Goal: Information Seeking & Learning: Check status

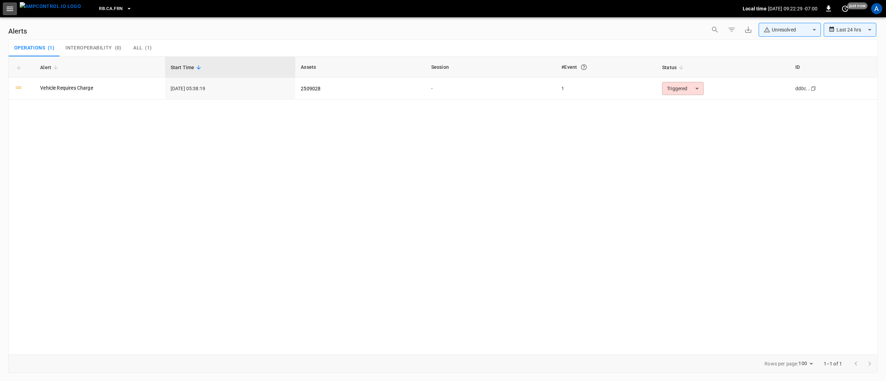
click at [10, 10] on icon "button" at bounding box center [10, 8] width 9 height 9
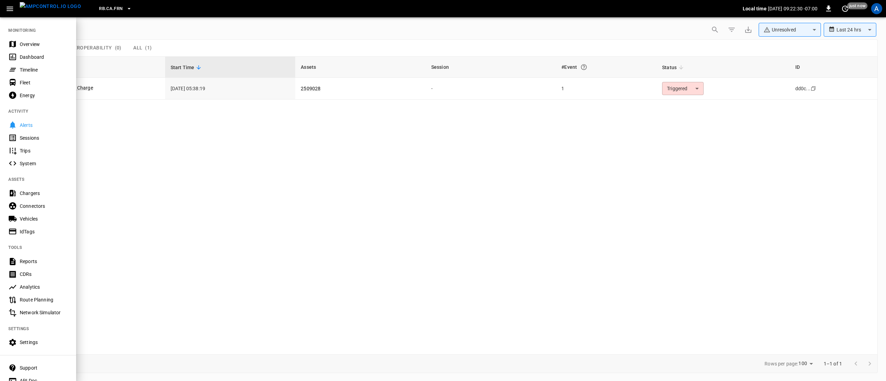
click at [33, 41] on div "Overview" at bounding box center [44, 44] width 48 height 7
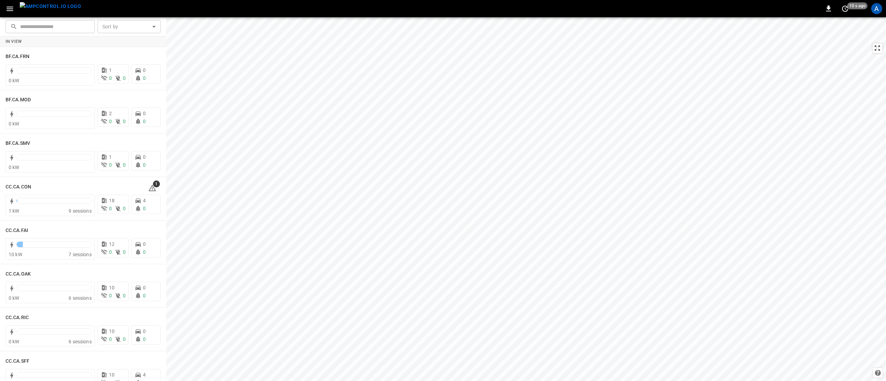
click at [48, 11] on img "menu" at bounding box center [50, 6] width 61 height 9
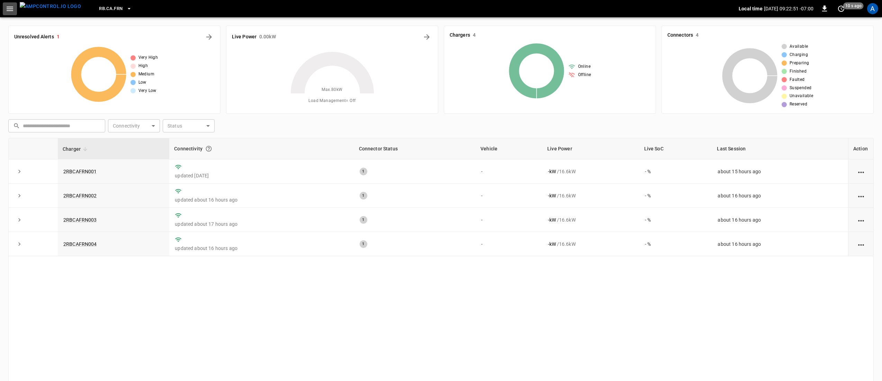
click at [4, 9] on button "button" at bounding box center [10, 8] width 14 height 13
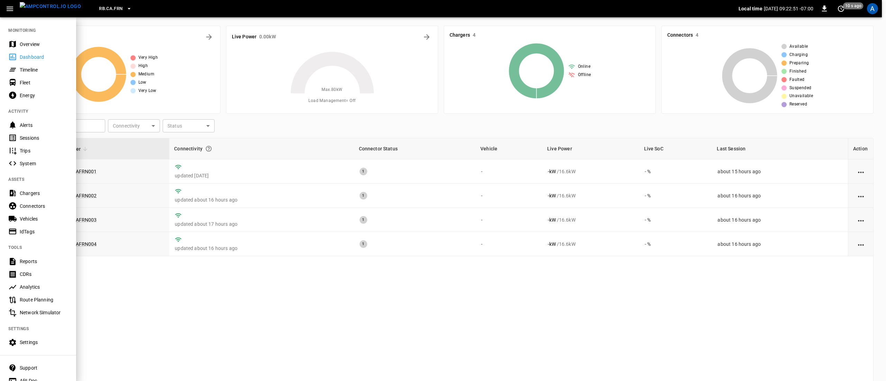
click at [24, 41] on div "Overview" at bounding box center [44, 44] width 48 height 7
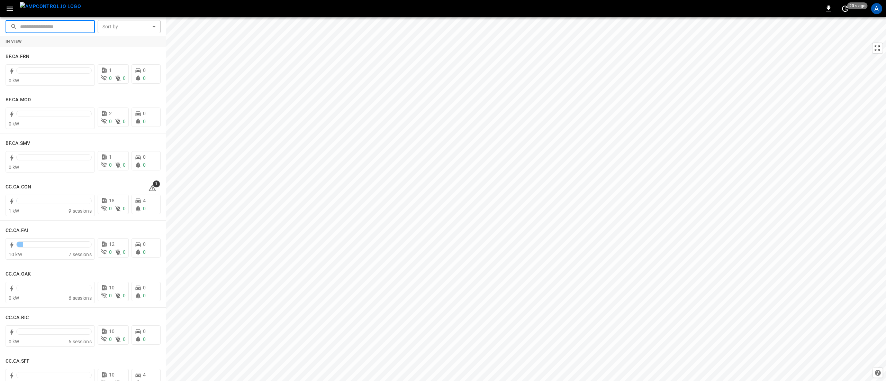
click at [34, 23] on input "text" at bounding box center [55, 26] width 70 height 13
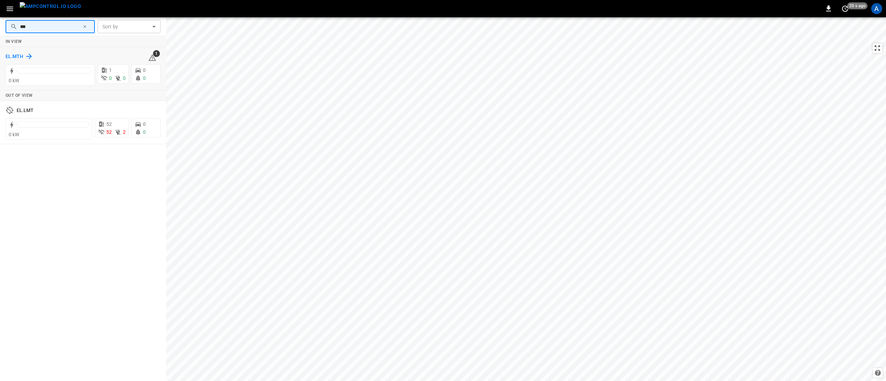
type input "***"
click at [19, 55] on h6 "EL.MTH" at bounding box center [15, 57] width 18 height 8
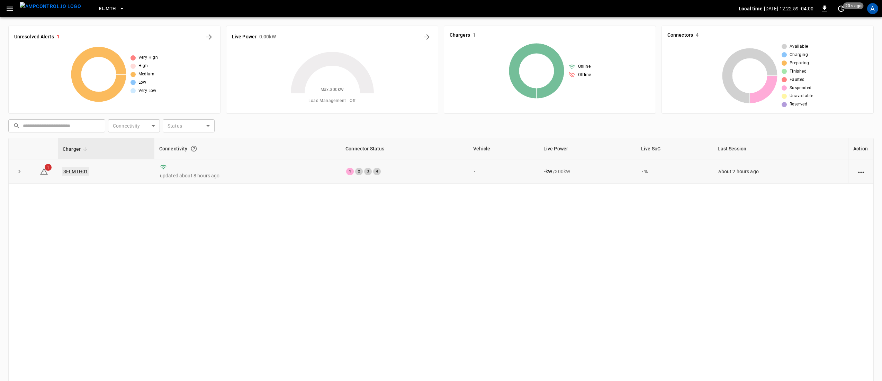
click at [77, 172] on link "3ELMTH01" at bounding box center [75, 171] width 27 height 8
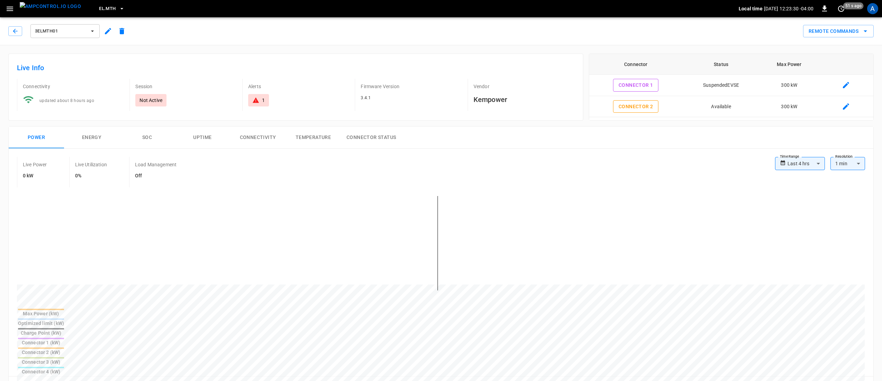
scroll to position [208, 0]
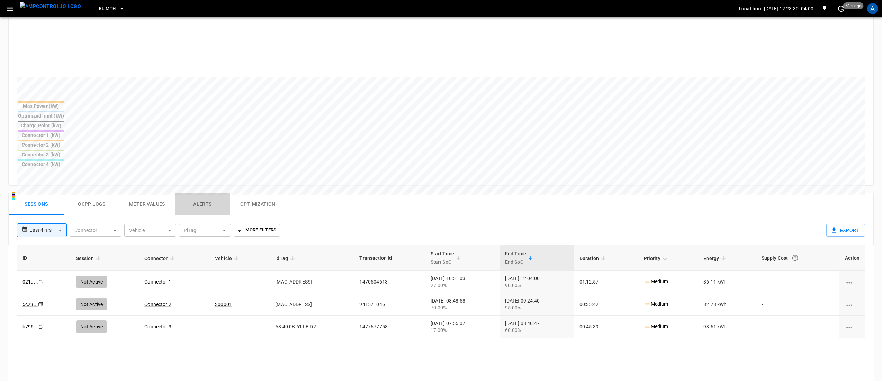
click at [198, 193] on button "Alerts" at bounding box center [202, 204] width 55 height 22
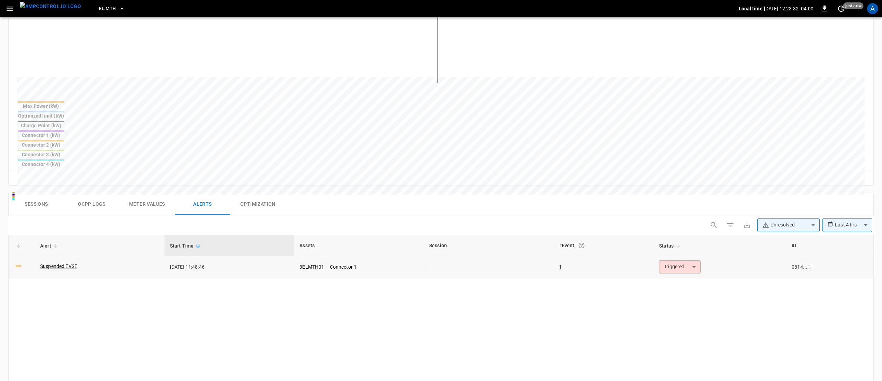
click at [82, 263] on div "Suspended EVSE" at bounding box center [99, 267] width 119 height 8
click at [67, 262] on link "Suspended EVSE" at bounding box center [59, 267] width 40 height 10
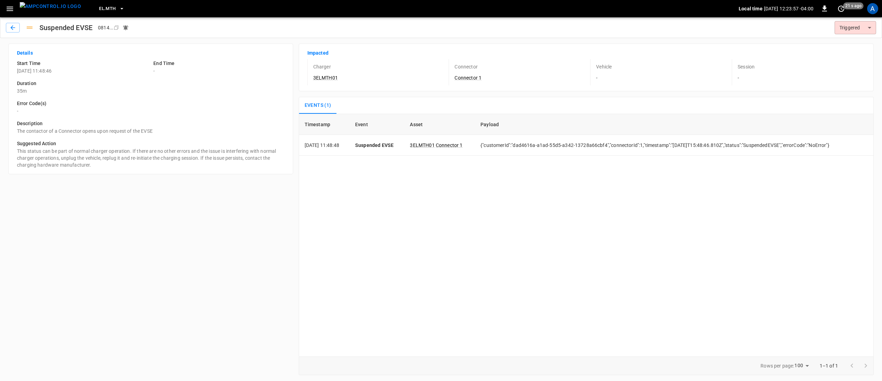
click at [12, 22] on div "Suspended EVSE 0814 ... Copy Triggered ********* ​" at bounding box center [441, 27] width 882 height 21
click at [13, 26] on icon "button" at bounding box center [12, 27] width 7 height 7
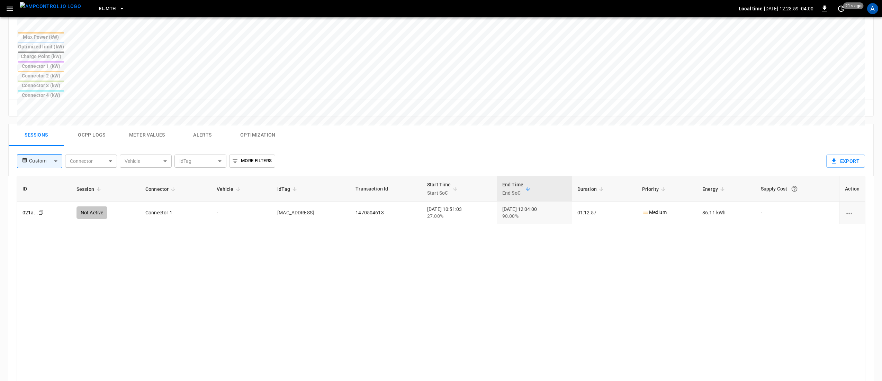
scroll to position [208, 0]
